Goal: Task Accomplishment & Management: Complete application form

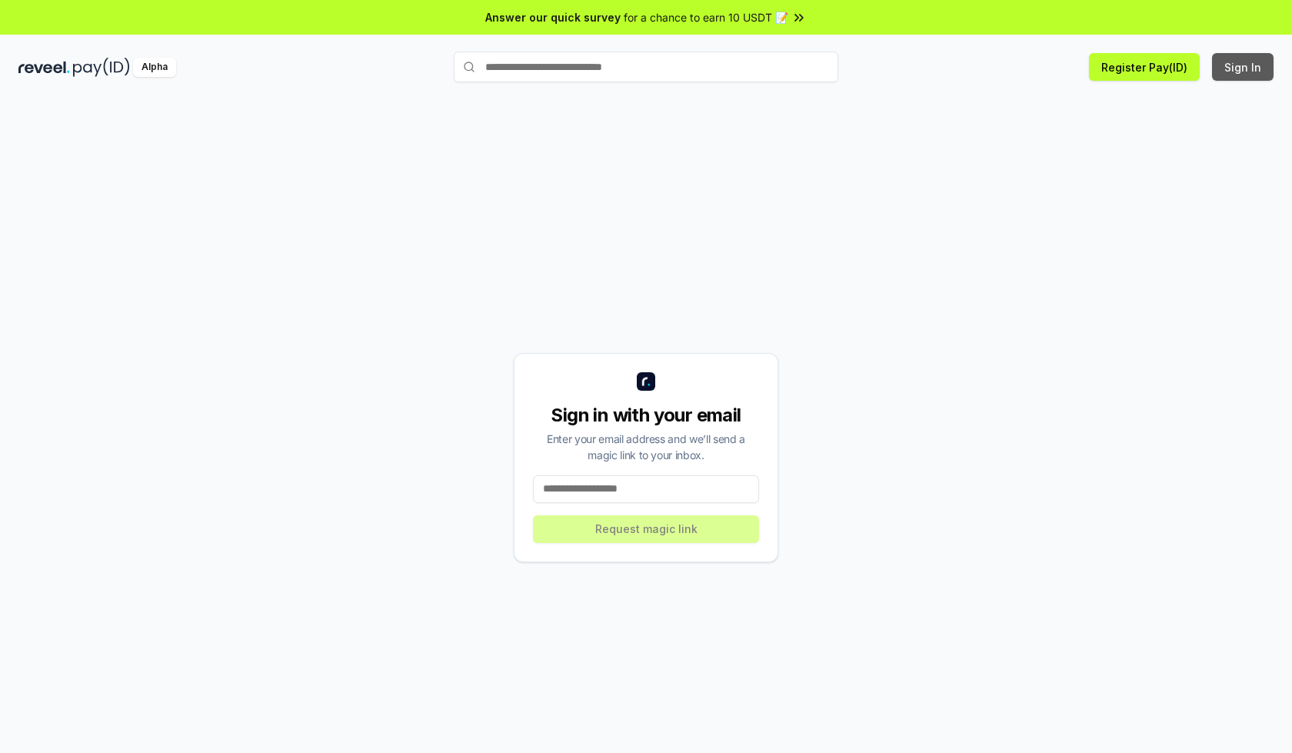
click at [1243, 67] on button "Sign In" at bounding box center [1243, 67] width 62 height 28
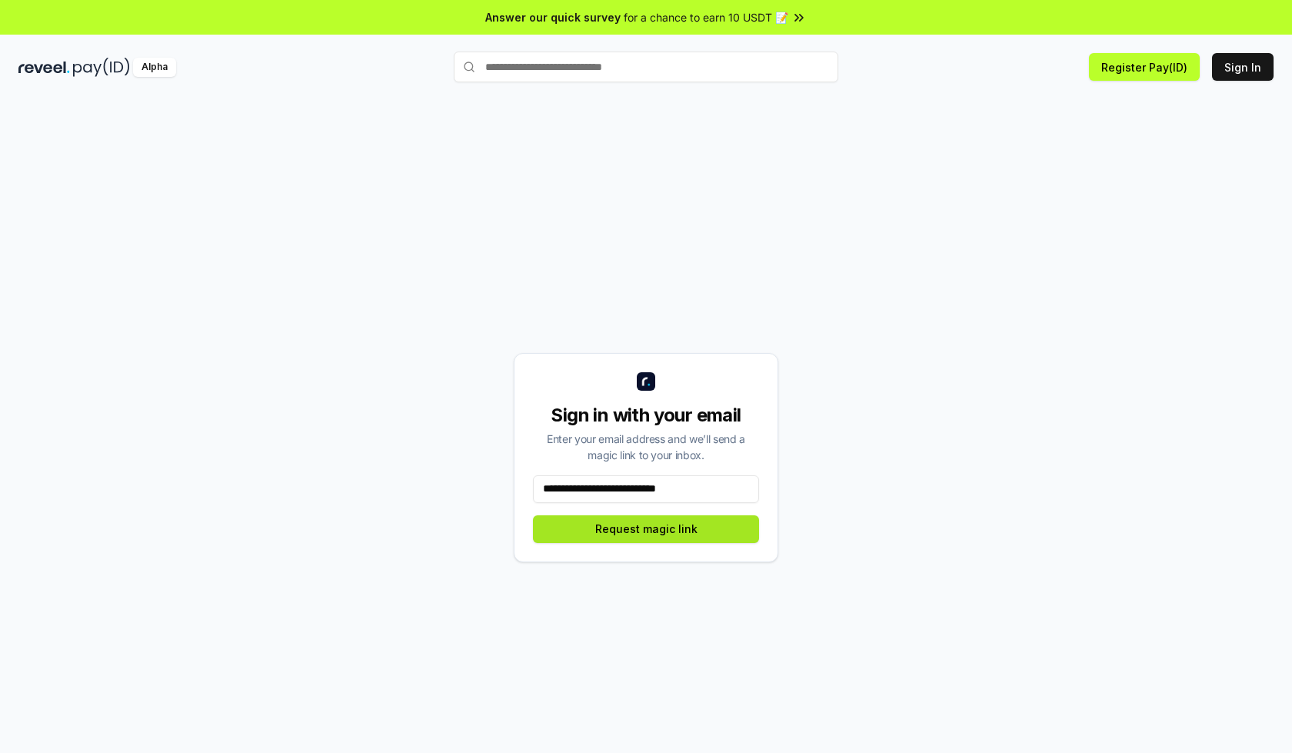
type input "**********"
click at [646, 528] on button "Request magic link" at bounding box center [646, 529] width 226 height 28
